Goal: Task Accomplishment & Management: Manage account settings

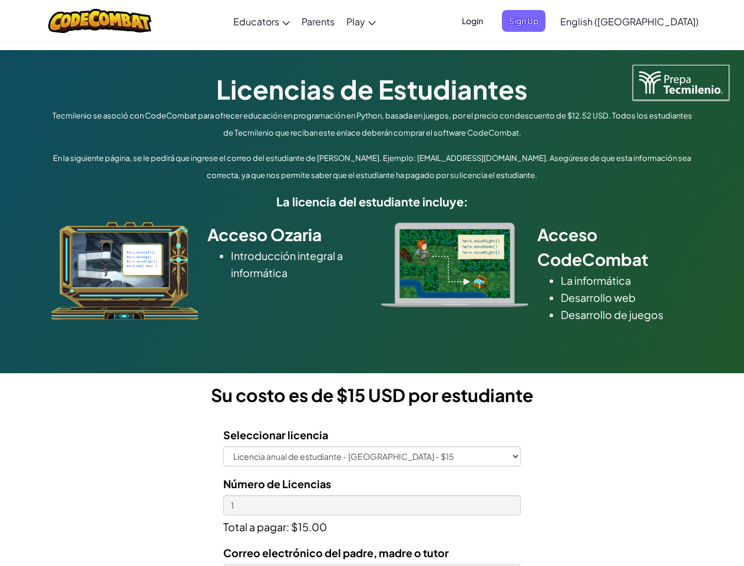
click at [373, 283] on div at bounding box center [455, 264] width 165 height 85
click at [490, 21] on span "Login" at bounding box center [472, 21] width 35 height 22
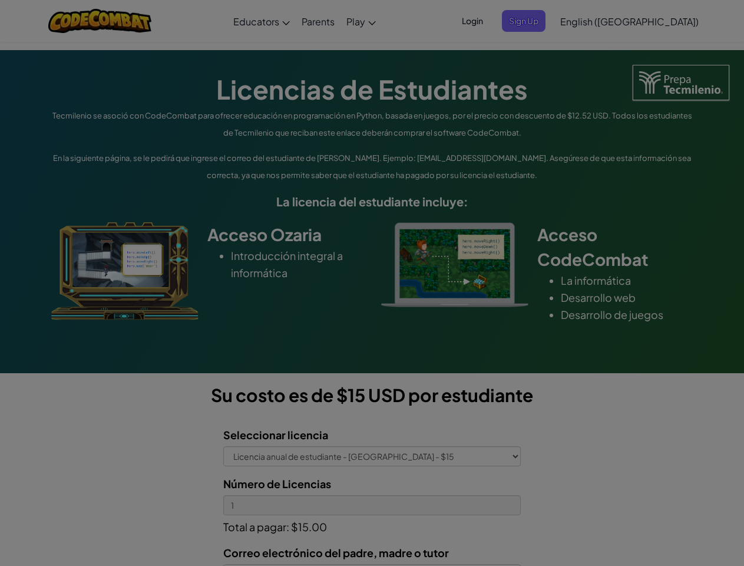
click at [0, 0] on input "Email or Username :" at bounding box center [0, 0] width 0 height 0
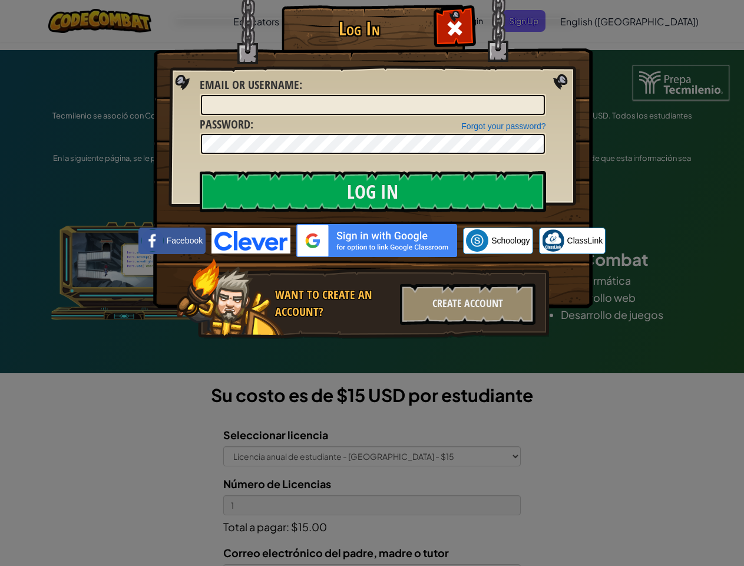
click at [596, 21] on div "Log In Unknown Error Email or Username : Forgot your password? Password : Log I…" at bounding box center [372, 283] width 744 height 566
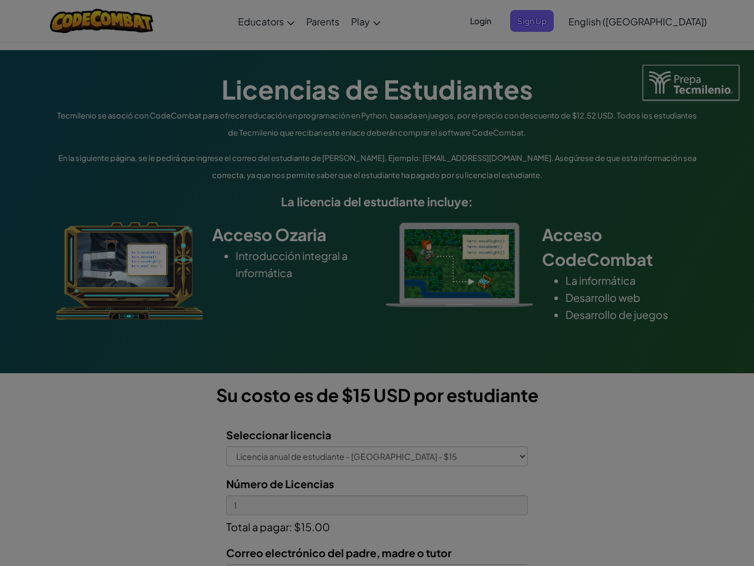
click at [596, 21] on div "Log In Unknown Error Email or Username : Forgot your password? Password : Log I…" at bounding box center [377, 283] width 754 height 566
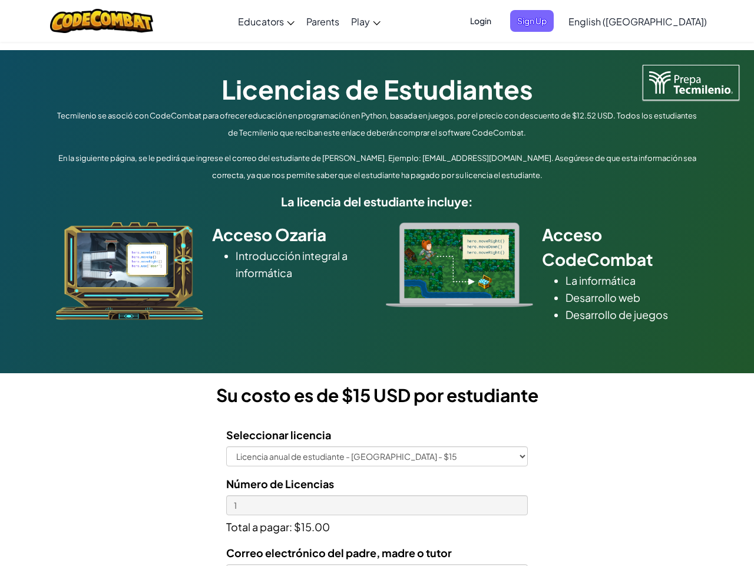
click at [659, 21] on div at bounding box center [377, 283] width 754 height 566
